Goal: Information Seeking & Learning: Learn about a topic

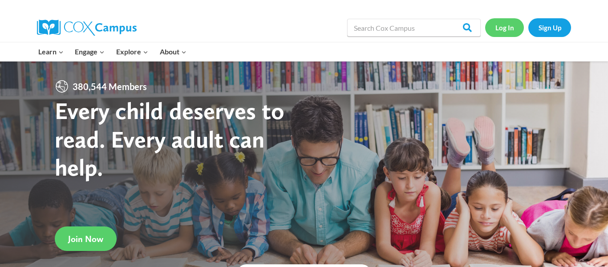
click at [501, 27] on link "Log In" at bounding box center [504, 27] width 39 height 18
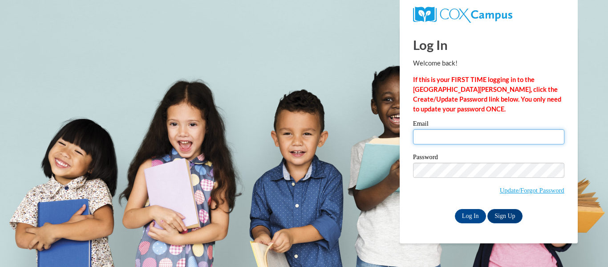
click at [445, 138] on input "Email" at bounding box center [488, 136] width 151 height 15
type input "riley.williamson26@buckeyehillscc.net"
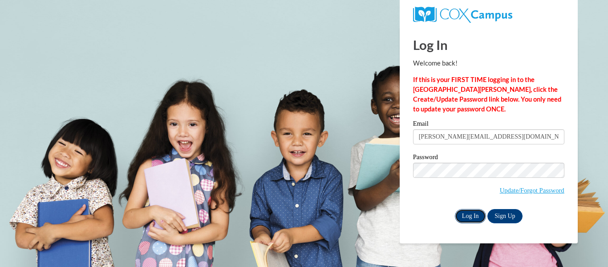
click at [465, 218] on input "Log In" at bounding box center [470, 216] width 31 height 14
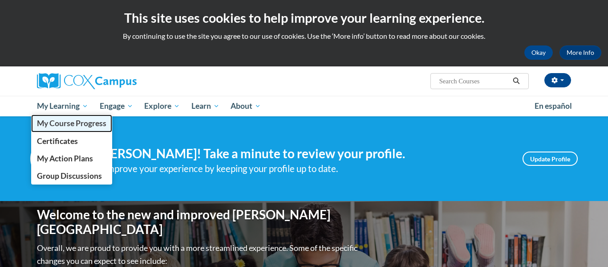
click at [76, 127] on span "My Course Progress" at bounding box center [71, 122] width 69 height 9
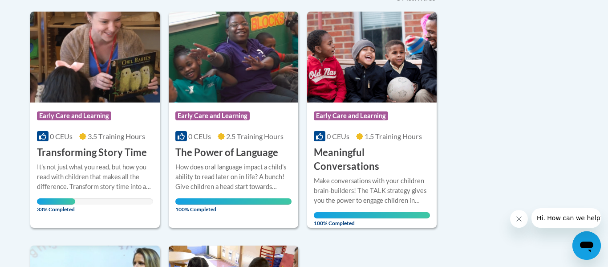
scroll to position [219, 0]
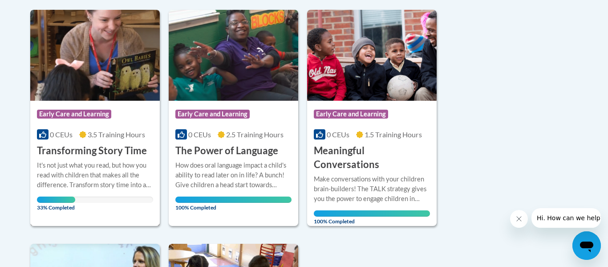
click at [106, 75] on img at bounding box center [95, 55] width 130 height 91
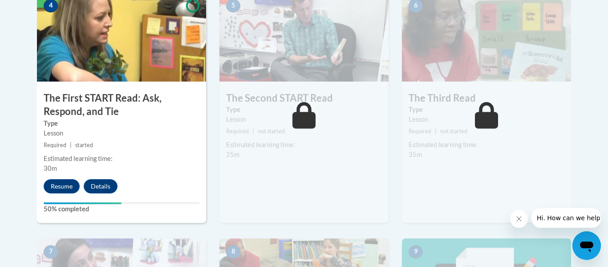
scroll to position [555, 0]
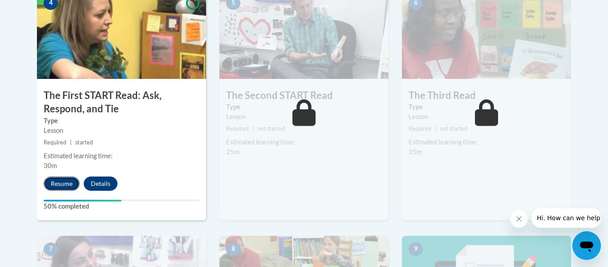
click at [56, 180] on button "Resume" at bounding box center [62, 183] width 36 height 14
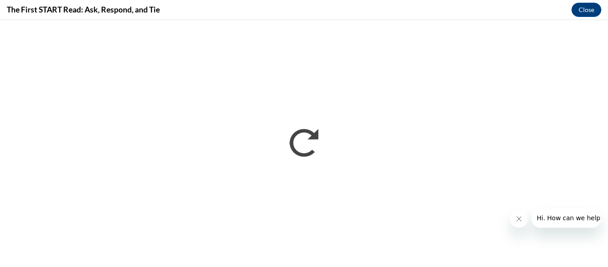
scroll to position [0, 0]
click at [519, 220] on icon "Close message from company" at bounding box center [519, 218] width 7 height 7
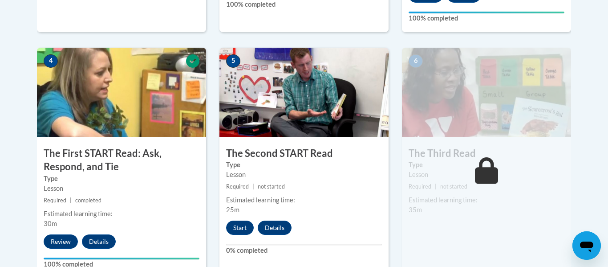
scroll to position [505, 0]
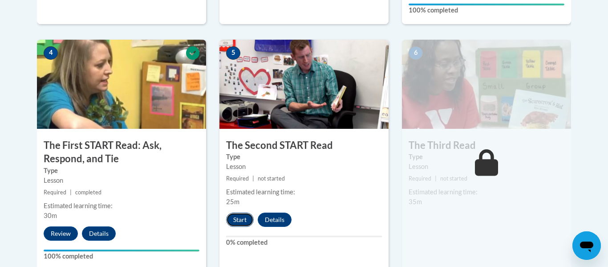
click at [233, 222] on button "Start" at bounding box center [240, 219] width 28 height 14
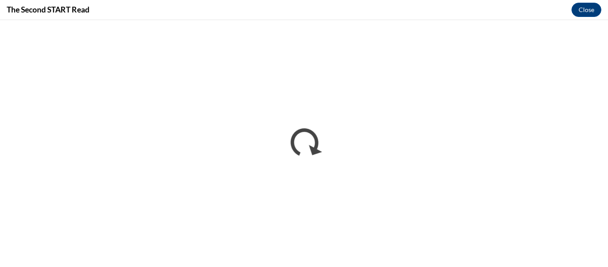
scroll to position [0, 0]
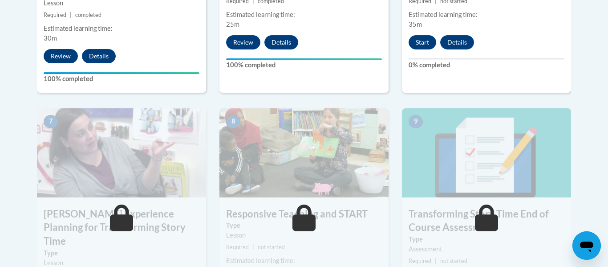
scroll to position [680, 0]
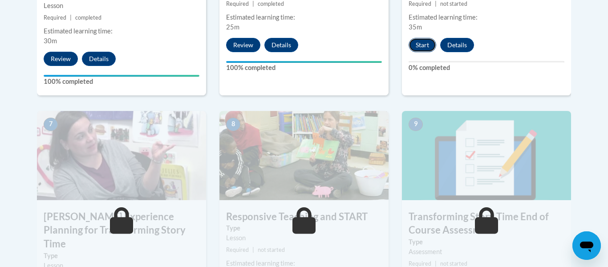
click at [430, 49] on button "Start" at bounding box center [423, 45] width 28 height 14
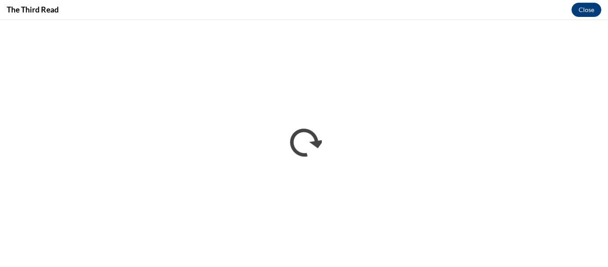
scroll to position [0, 0]
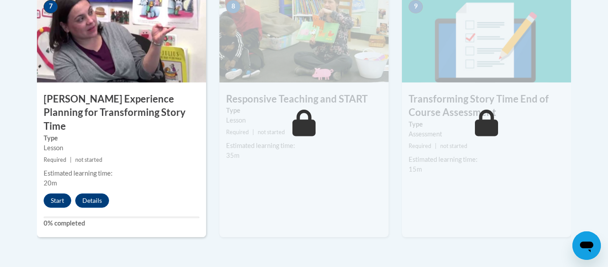
scroll to position [799, 0]
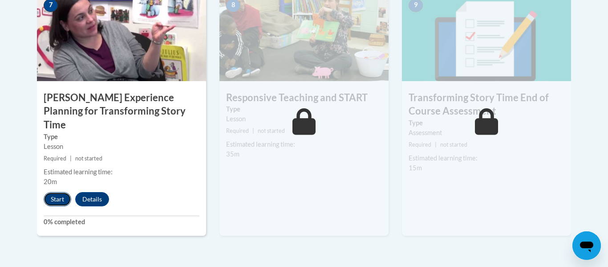
click at [53, 192] on button "Start" at bounding box center [58, 199] width 28 height 14
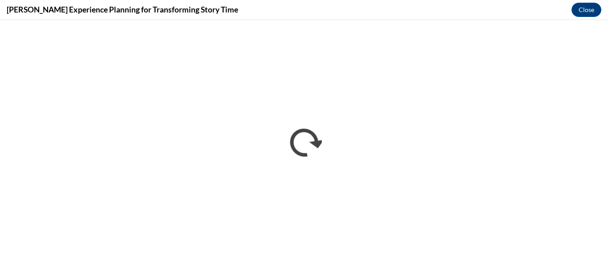
scroll to position [0, 0]
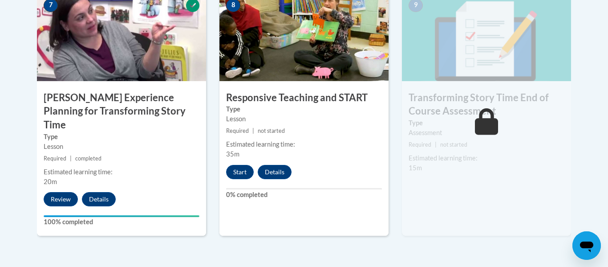
scroll to position [804, 0]
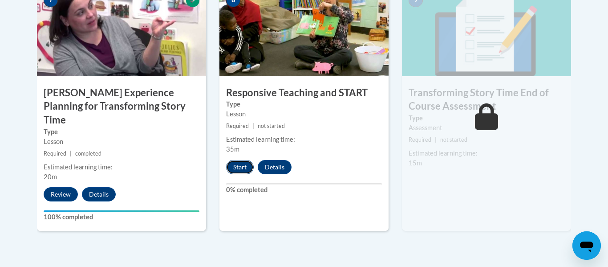
click at [233, 168] on button "Start" at bounding box center [240, 167] width 28 height 14
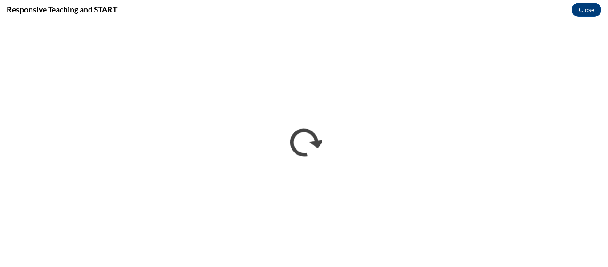
scroll to position [0, 0]
